Goal: Transaction & Acquisition: Purchase product/service

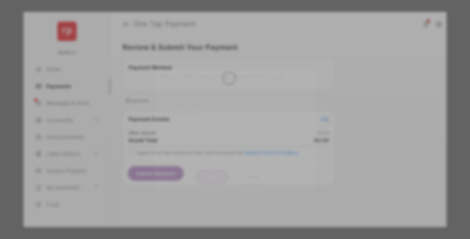
click at [222, 108] on div "Other Amount" at bounding box center [222, 113] width 109 height 11
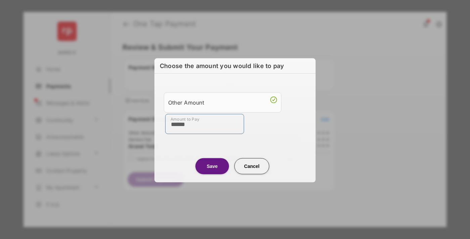
type input "******"
click at [212, 166] on button "Save" at bounding box center [212, 166] width 34 height 16
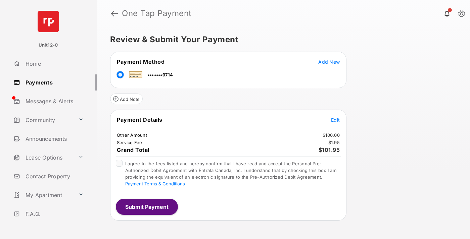
click at [335, 120] on span "Edit" at bounding box center [335, 120] width 9 height 6
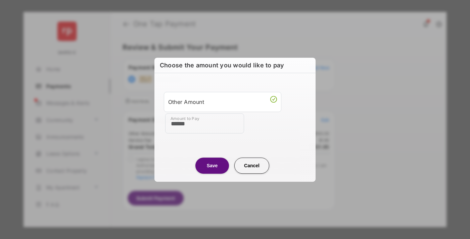
click at [212, 165] on button "Save" at bounding box center [212, 166] width 34 height 16
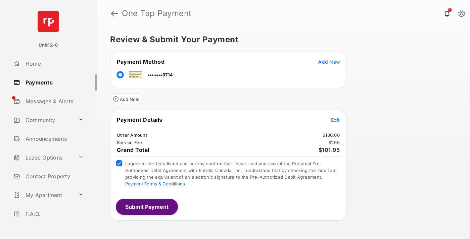
click at [146, 207] on button "Submit Payment" at bounding box center [147, 207] width 62 height 16
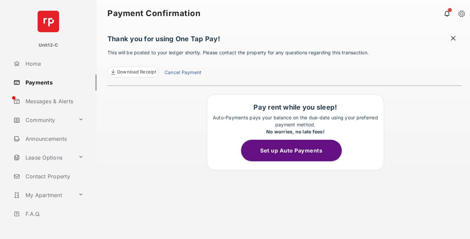
click at [453, 39] on span at bounding box center [453, 39] width 7 height 8
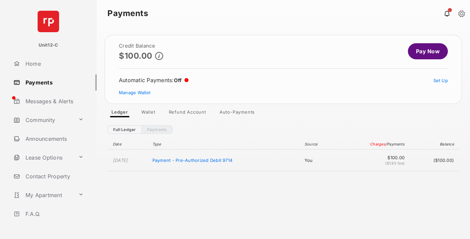
click at [135, 93] on link "Manage Wallet" at bounding box center [135, 92] width 32 height 5
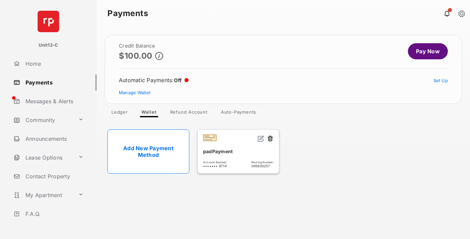
click at [270, 139] on button at bounding box center [270, 139] width 7 height 8
